Goal: Find specific page/section: Find specific page/section

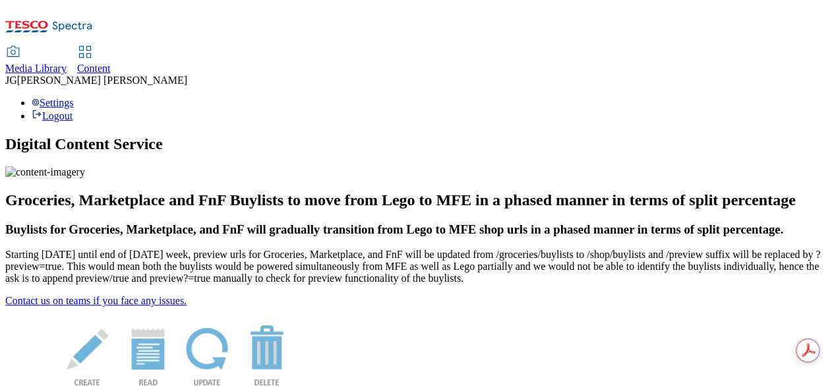
click at [111, 63] on div "Content" at bounding box center [94, 69] width 34 height 12
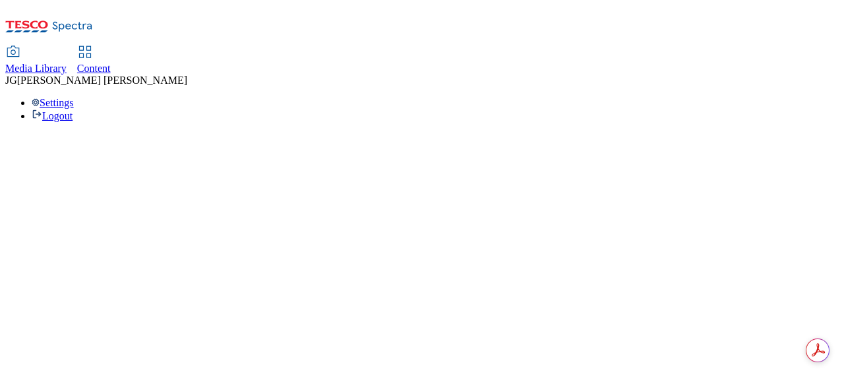
select select "ghs-uk"
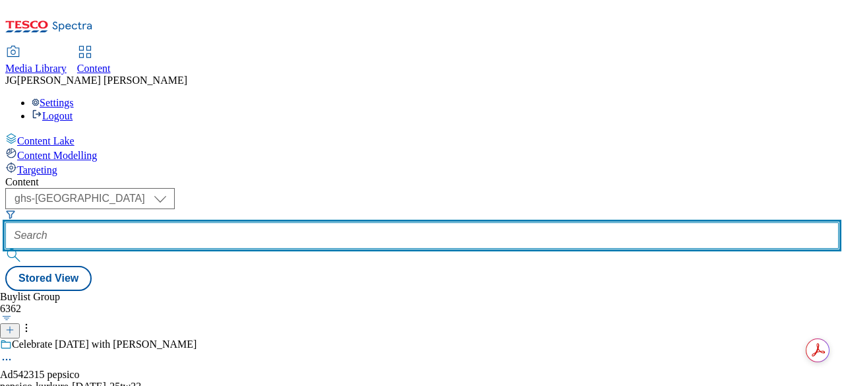
click at [289, 222] on input "text" at bounding box center [421, 235] width 833 height 26
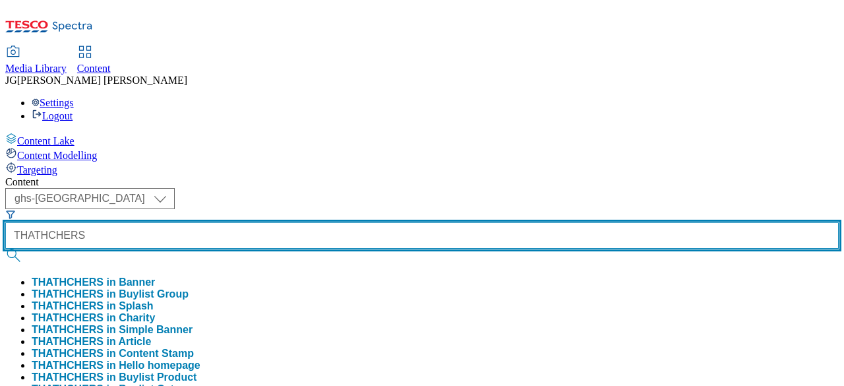
type input "THATHCHERS"
click at [5, 249] on button "submit" at bounding box center [14, 255] width 18 height 13
